Goal: Find contact information: Find contact information

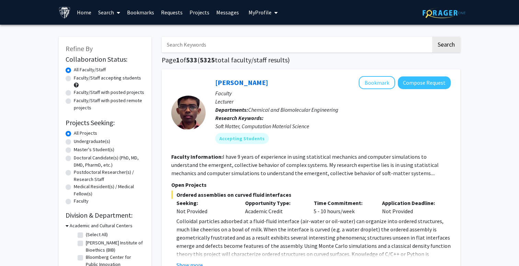
click at [113, 10] on link "Search" at bounding box center [109, 12] width 29 height 24
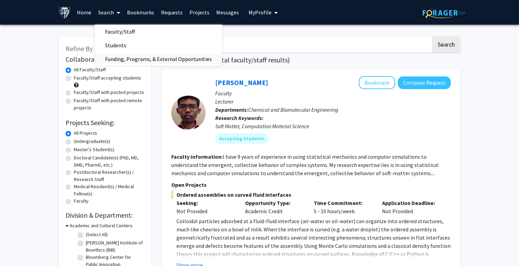
click at [122, 54] on span "Funding, Programs, & External Opportunities" at bounding box center [158, 59] width 127 height 14
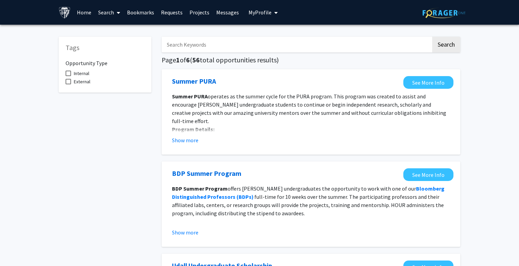
click at [108, 13] on link "Search" at bounding box center [109, 12] width 29 height 24
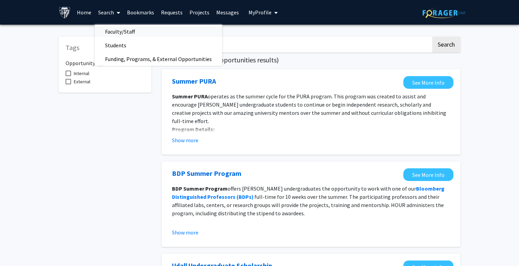
click at [118, 34] on span "Faculty/Staff" at bounding box center [120, 32] width 50 height 14
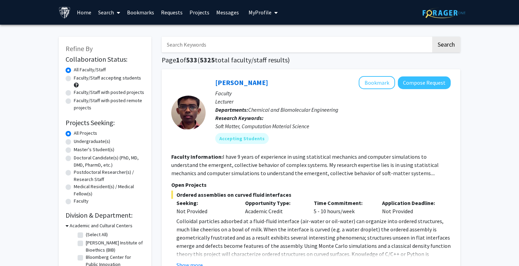
click at [109, 79] on label "Faculty/Staff accepting students" at bounding box center [107, 78] width 67 height 7
click at [78, 79] on input "Faculty/Staff accepting students" at bounding box center [76, 77] width 4 height 4
radio input "true"
click at [77, 86] on span at bounding box center [76, 85] width 5 height 5
click at [74, 140] on label "Undergraduate(s)" at bounding box center [92, 141] width 36 height 7
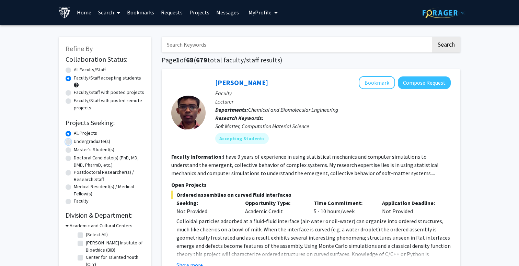
click at [74, 140] on input "Undergraduate(s)" at bounding box center [76, 140] width 4 height 4
radio input "true"
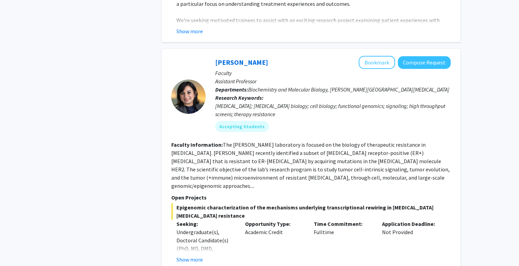
scroll to position [863, 0]
click at [192, 255] on button "Show more" at bounding box center [190, 259] width 26 height 8
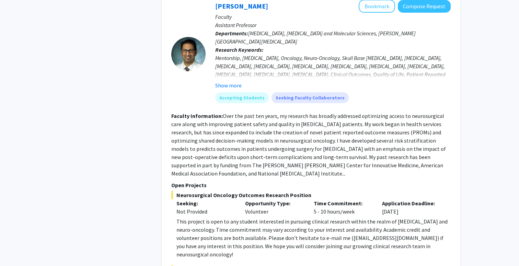
scroll to position [3019, 0]
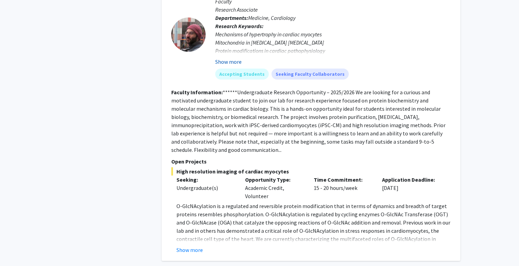
scroll to position [897, 0]
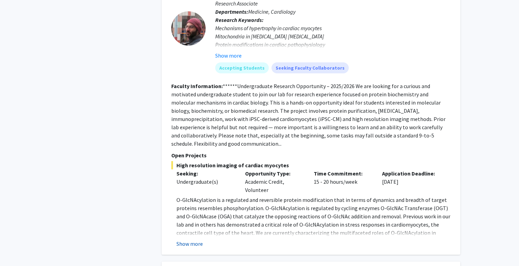
click at [189, 240] on button "Show more" at bounding box center [190, 244] width 26 height 8
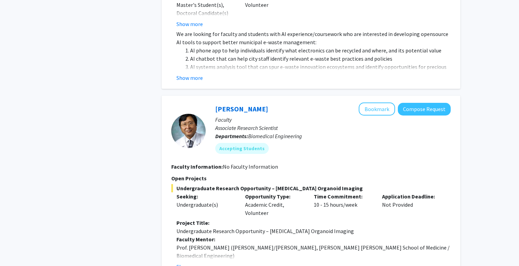
scroll to position [1408, 0]
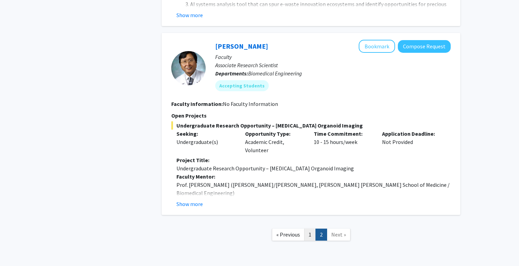
click at [308, 229] on link "1" at bounding box center [310, 235] width 12 height 12
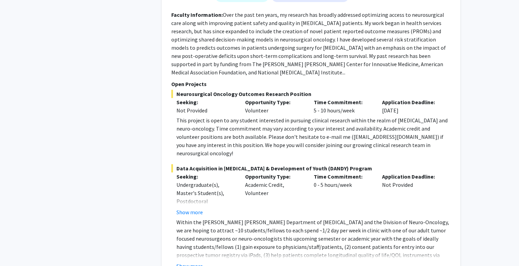
scroll to position [2965, 0]
click at [191, 262] on button "Show more" at bounding box center [190, 266] width 26 height 8
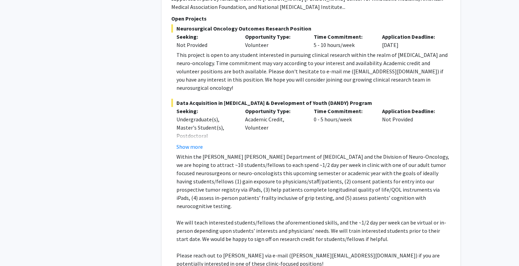
scroll to position [2969, 0]
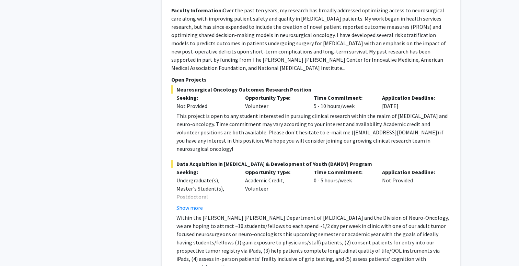
click at [188, 214] on p "Within the [PERSON_NAME] [PERSON_NAME] Department of [MEDICAL_DATA] and the Div…" at bounding box center [314, 243] width 274 height 58
click at [188, 204] on button "Show more" at bounding box center [190, 208] width 26 height 8
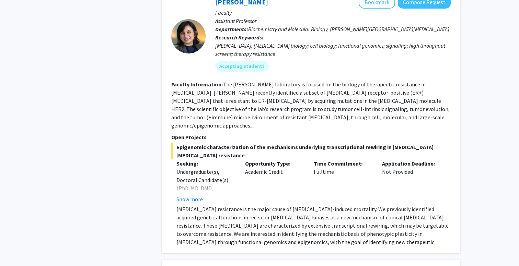
scroll to position [920, 0]
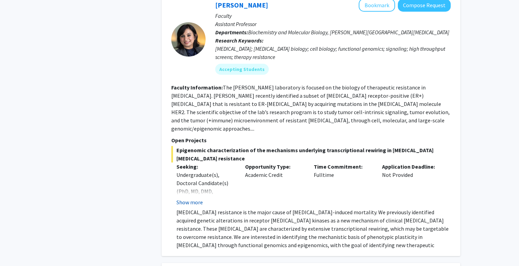
click at [189, 198] on button "Show more" at bounding box center [190, 202] width 26 height 8
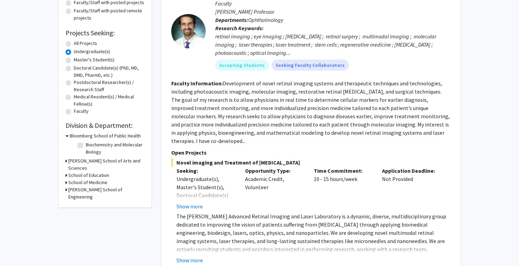
scroll to position [92, 0]
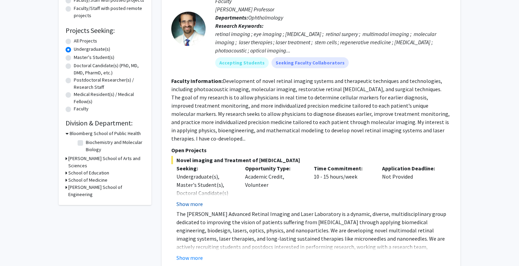
click at [195, 200] on button "Show more" at bounding box center [190, 204] width 26 height 8
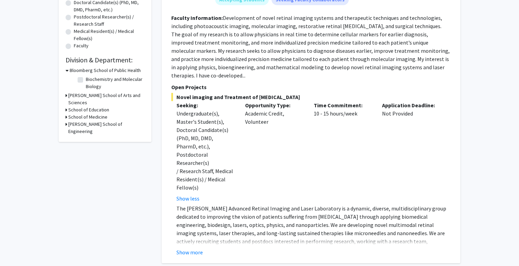
scroll to position [160, 0]
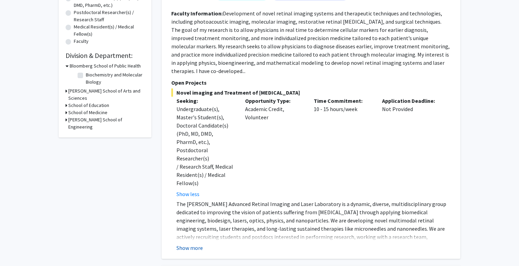
click at [186, 244] on button "Show more" at bounding box center [190, 248] width 26 height 8
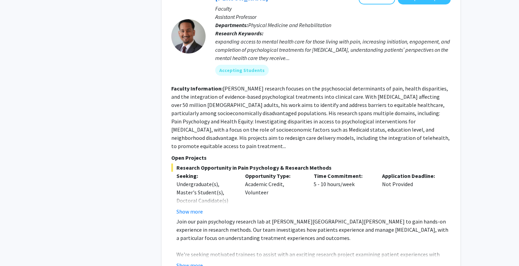
scroll to position [711, 0]
click at [194, 228] on div "[PERSON_NAME] Bookmark Compose Request Faculty Assistant Professor Departments:…" at bounding box center [311, 130] width 299 height 292
click at [194, 261] on button "Show more" at bounding box center [190, 265] width 26 height 8
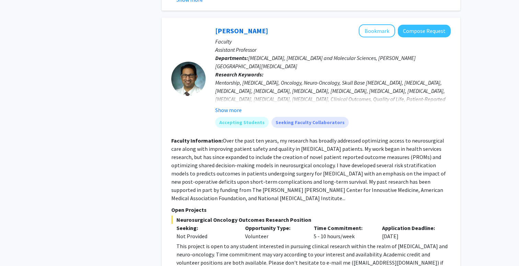
scroll to position [3054, 0]
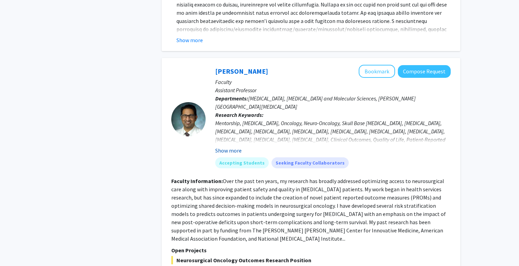
click at [239, 147] on button "Show more" at bounding box center [228, 151] width 26 height 8
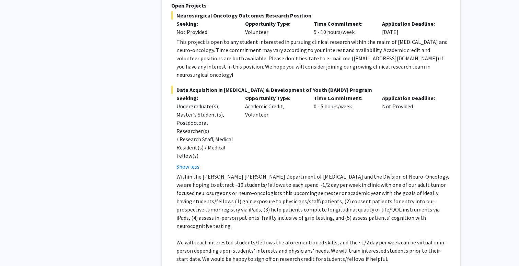
scroll to position [3278, 0]
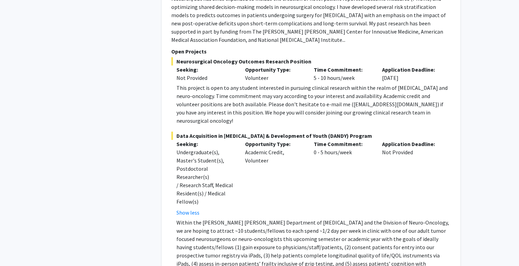
drag, startPoint x: 288, startPoint y: 198, endPoint x: 322, endPoint y: 201, distance: 34.8
copy p "[PERSON_NAME][EMAIL_ADDRESS][DOMAIN_NAME]"
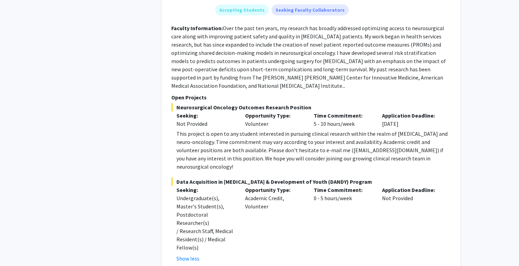
scroll to position [3229, 0]
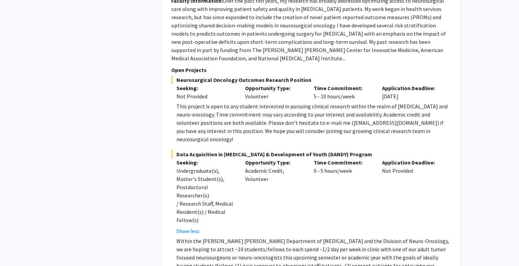
scroll to position [3253, 0]
